Goal: Information Seeking & Learning: Learn about a topic

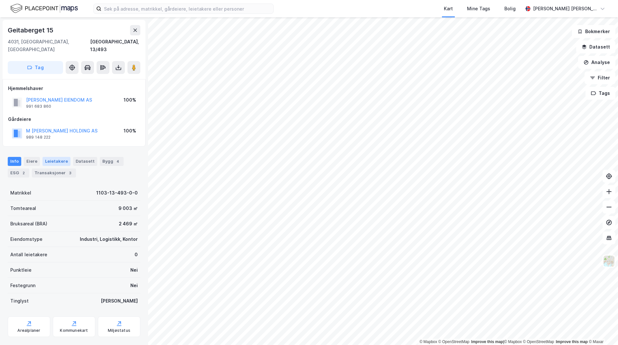
click at [50, 157] on div "Leietakere" at bounding box center [57, 161] width 28 height 9
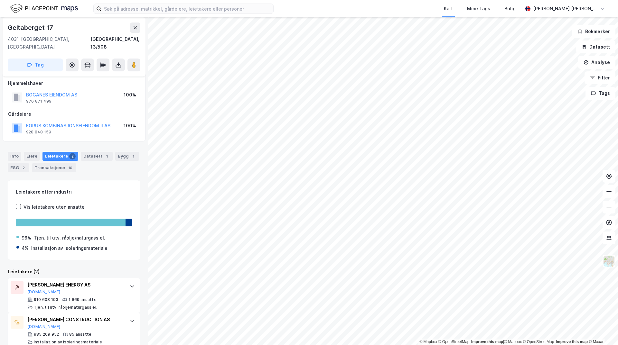
scroll to position [8, 0]
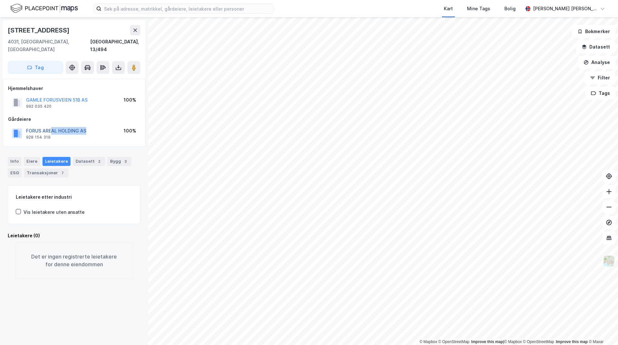
drag, startPoint x: 91, startPoint y: 123, endPoint x: 52, endPoint y: 121, distance: 39.7
click at [52, 126] on div "FORUS AREAL HOLDING AS 928 154 319 100%" at bounding box center [74, 133] width 132 height 15
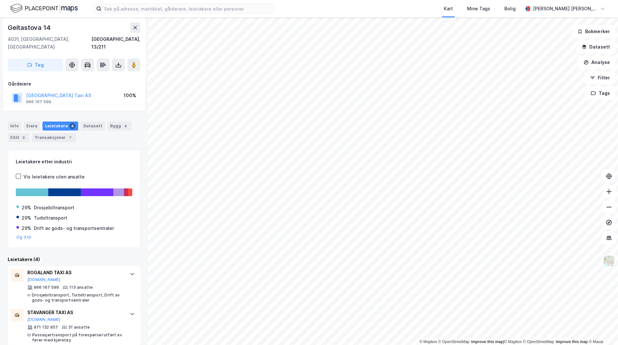
scroll to position [106, 0]
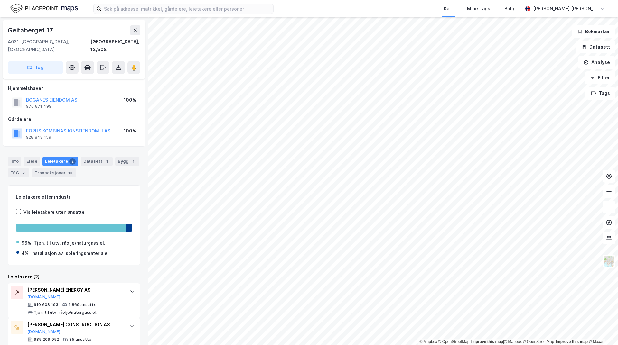
scroll to position [8, 0]
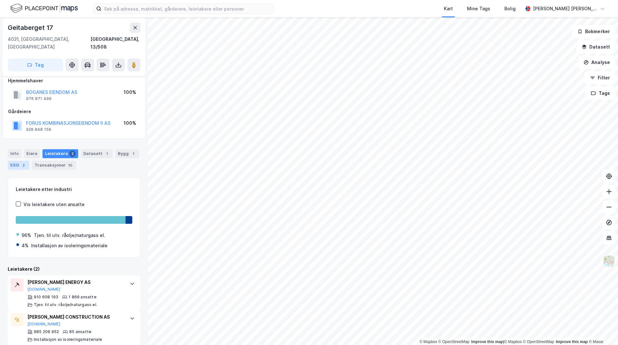
click at [22, 162] on div "2" at bounding box center [23, 165] width 6 height 6
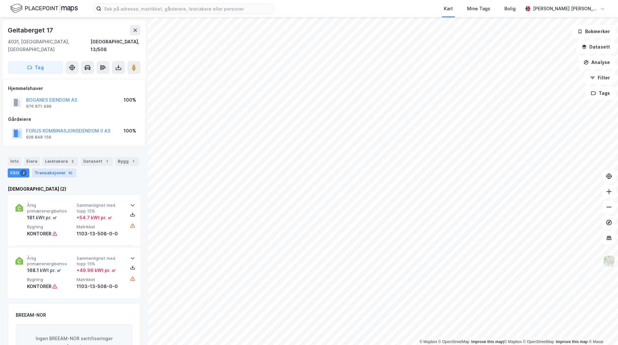
click at [53, 169] on div "Transaksjoner 10" at bounding box center [54, 173] width 44 height 9
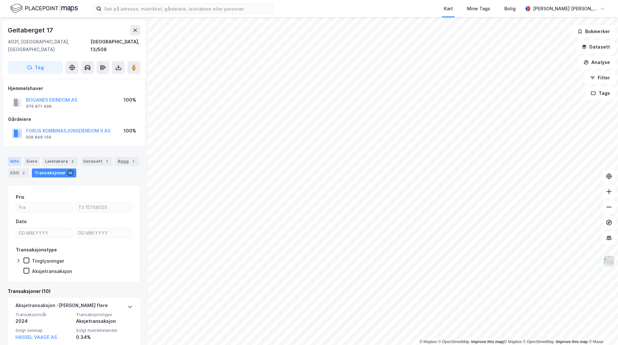
click at [14, 157] on div "Info" at bounding box center [15, 161] width 14 height 9
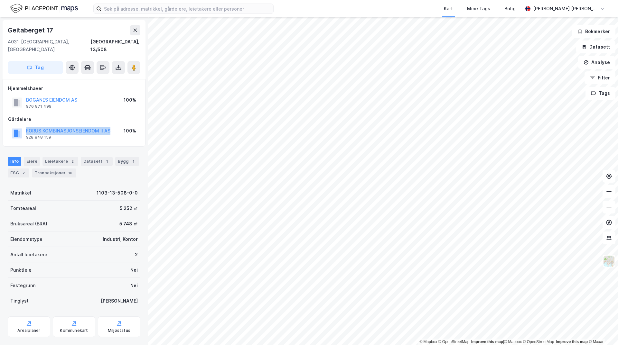
drag, startPoint x: 113, startPoint y: 122, endPoint x: 8, endPoint y: 118, distance: 104.7
click at [8, 118] on div "Gårdeiere FORUS KOMBINASJONSEIENDOM II AS 928 848 159 100%" at bounding box center [74, 129] width 132 height 26
copy button "FORUS KOMBINASJONSEIENDOM II AS"
drag, startPoint x: 73, startPoint y: 92, endPoint x: 23, endPoint y: 90, distance: 50.9
click at [23, 95] on div "BOGANES EIENDOM AS 976 871 499 100%" at bounding box center [74, 102] width 132 height 15
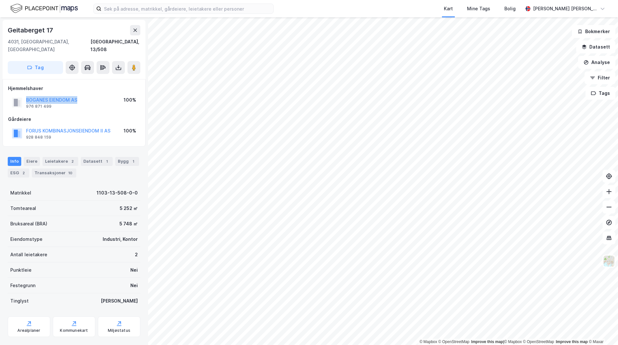
copy button "BOGANES EIENDOM AS"
click at [50, 157] on div "Leietakere 2" at bounding box center [61, 161] width 36 height 9
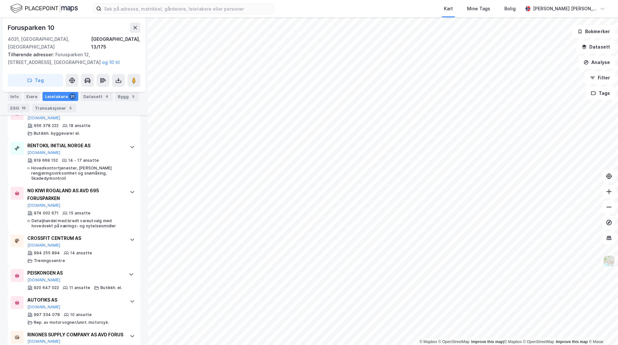
scroll to position [397, 0]
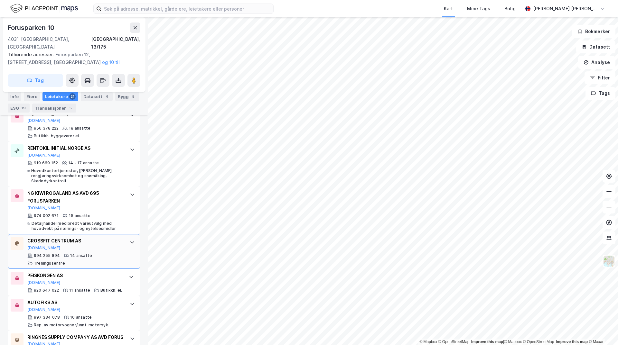
drag, startPoint x: 35, startPoint y: 241, endPoint x: 18, endPoint y: 240, distance: 16.8
click at [18, 240] on div at bounding box center [17, 243] width 13 height 13
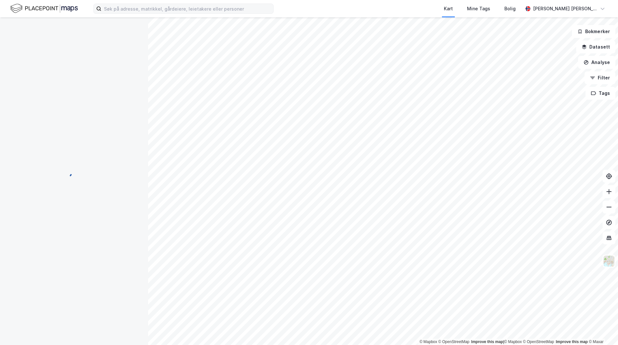
scroll to position [0, 0]
